Goal: Task Accomplishment & Management: Manage account settings

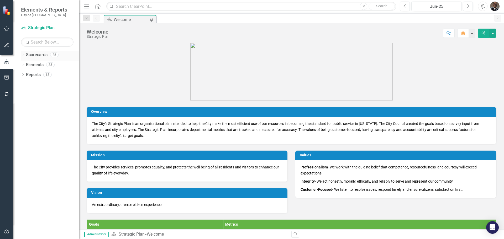
click at [41, 52] on link "Scorecards" at bounding box center [37, 55] width 22 height 6
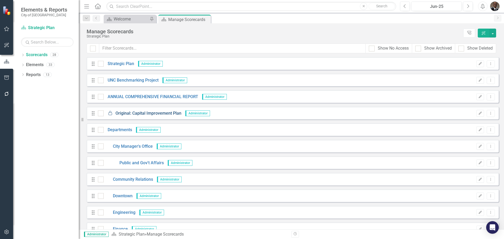
click at [157, 112] on link "Locked Original: Capital Improvement Plan" at bounding box center [143, 113] width 78 height 6
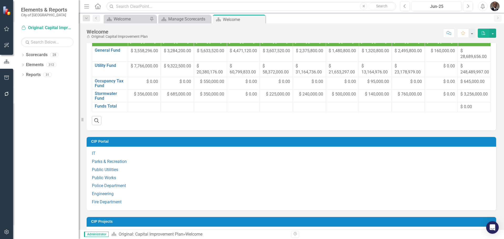
scroll to position [367, 0]
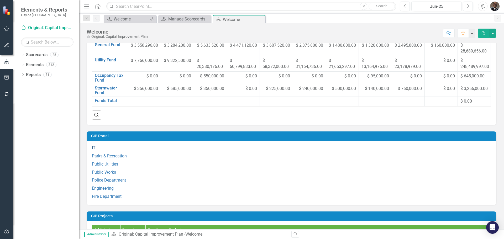
click at [93, 150] on link "IT" at bounding box center [94, 147] width 4 height 5
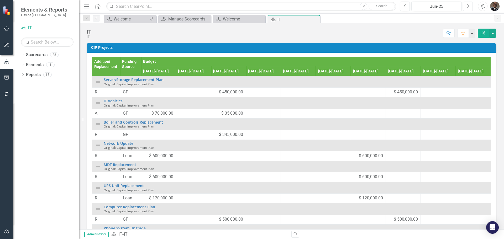
click at [467, 5] on icon "Next" at bounding box center [467, 6] width 3 height 5
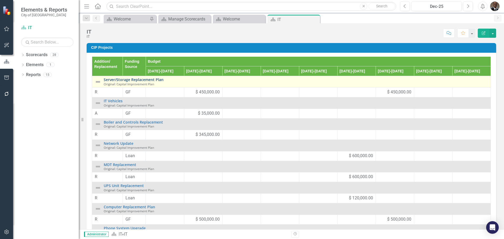
click at [130, 78] on link "Server/Storage Replacement Plan" at bounding box center [296, 80] width 384 height 4
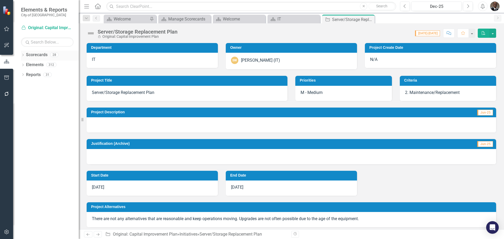
click at [41, 53] on link "Scorecards" at bounding box center [37, 55] width 22 height 6
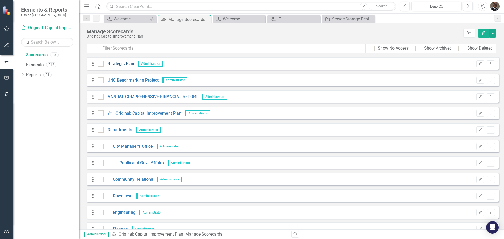
click at [120, 62] on link "Strategic Plan" at bounding box center [119, 64] width 30 height 6
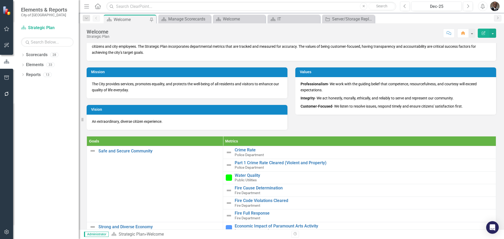
scroll to position [79, 0]
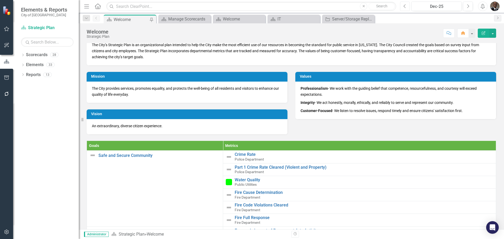
click at [404, 7] on icon "Previous" at bounding box center [404, 6] width 3 height 5
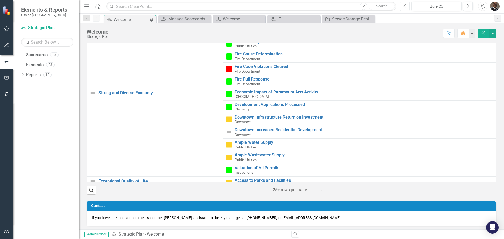
scroll to position [219, 0]
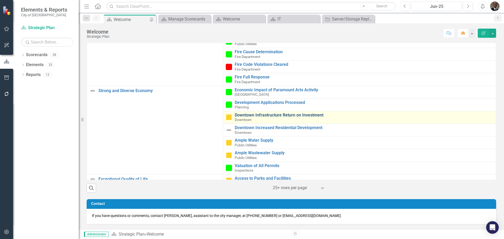
click at [262, 114] on link "Downtown Infrastructure Return on Investment" at bounding box center [364, 115] width 258 height 5
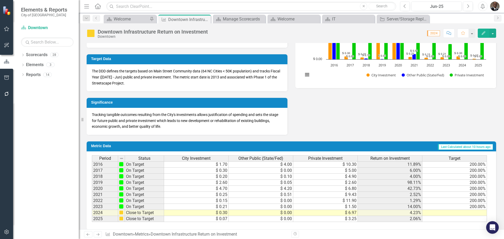
scroll to position [137, 0]
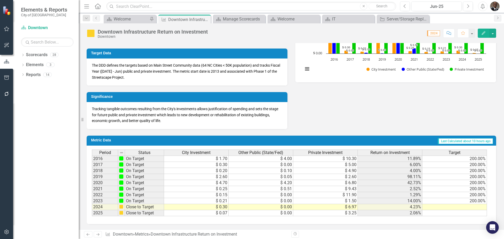
click at [472, 207] on td at bounding box center [454, 207] width 65 height 6
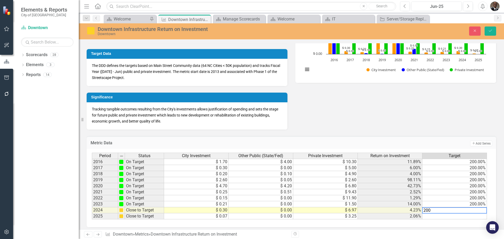
type textarea "200"
click at [469, 216] on td at bounding box center [454, 216] width 65 height 6
type textarea "200"
click at [384, 235] on div "Revision History" at bounding box center [498, 234] width 415 height 7
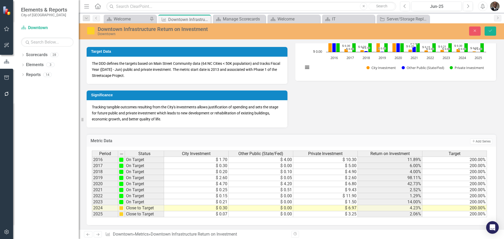
scroll to position [140, 0]
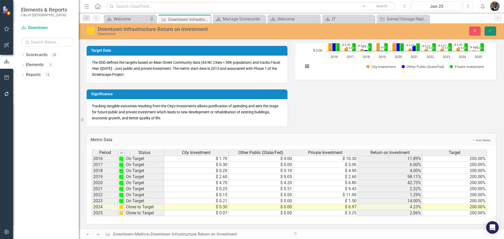
click at [489, 33] on icon "Save" at bounding box center [490, 31] width 5 height 4
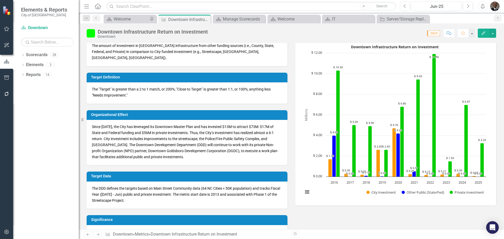
scroll to position [6, 0]
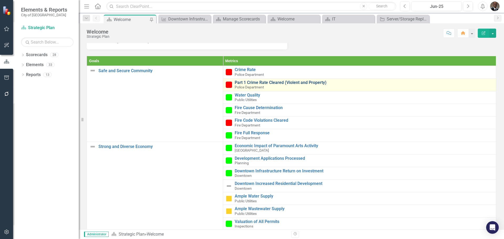
scroll to position [210, 0]
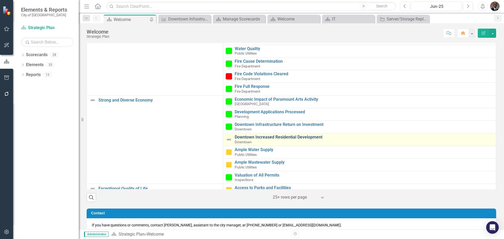
click at [249, 135] on link "Downtown Increased Residential Development" at bounding box center [364, 137] width 258 height 5
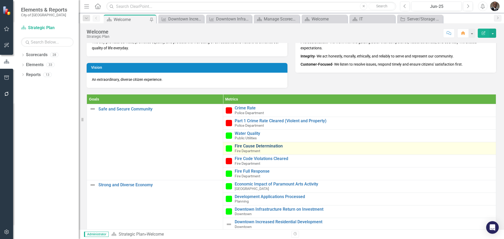
scroll to position [210, 0]
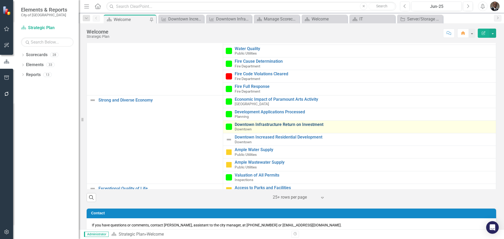
click at [268, 123] on link "Downtown Infrastructure Return on Investment" at bounding box center [364, 124] width 258 height 5
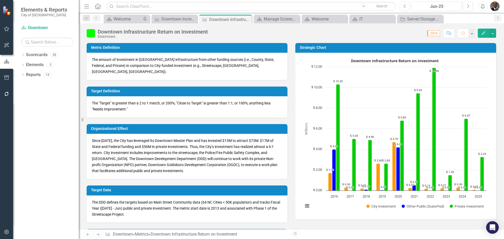
click at [98, 32] on div "Downtown Infrastructure Return on Investment" at bounding box center [153, 32] width 110 height 6
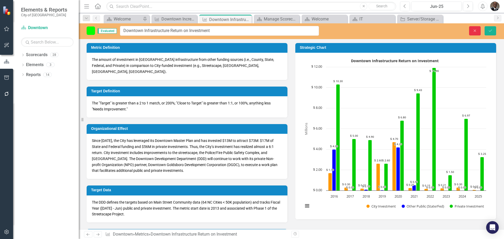
click at [476, 30] on icon "Close" at bounding box center [474, 31] width 5 height 4
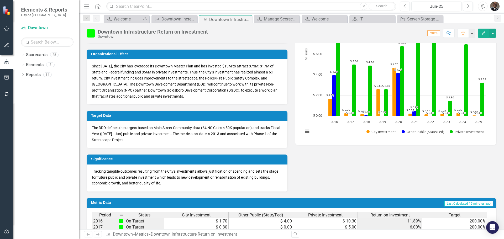
scroll to position [58, 0]
